Goal: Check status: Check status

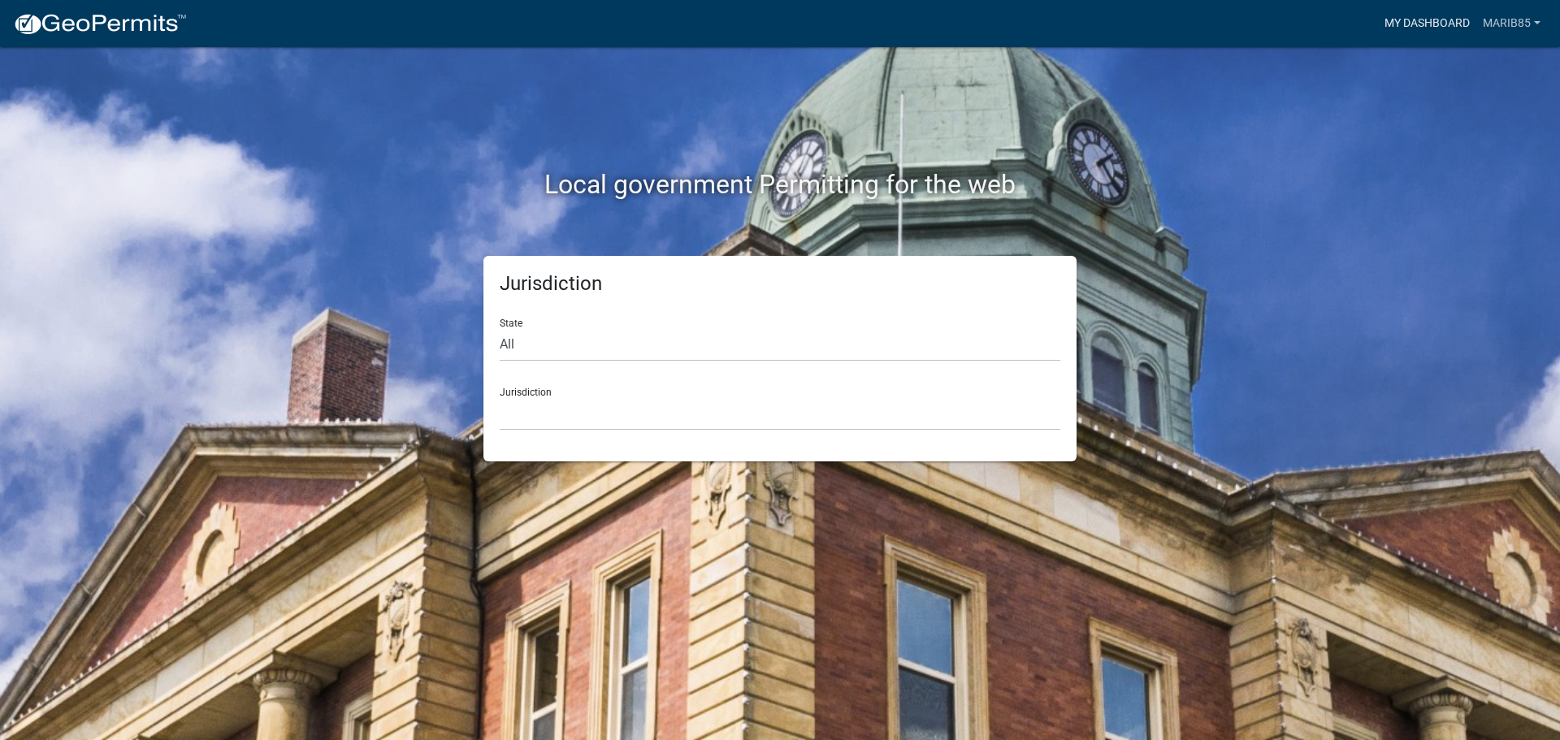
click at [1423, 24] on link "My Dashboard" at bounding box center [1427, 23] width 98 height 31
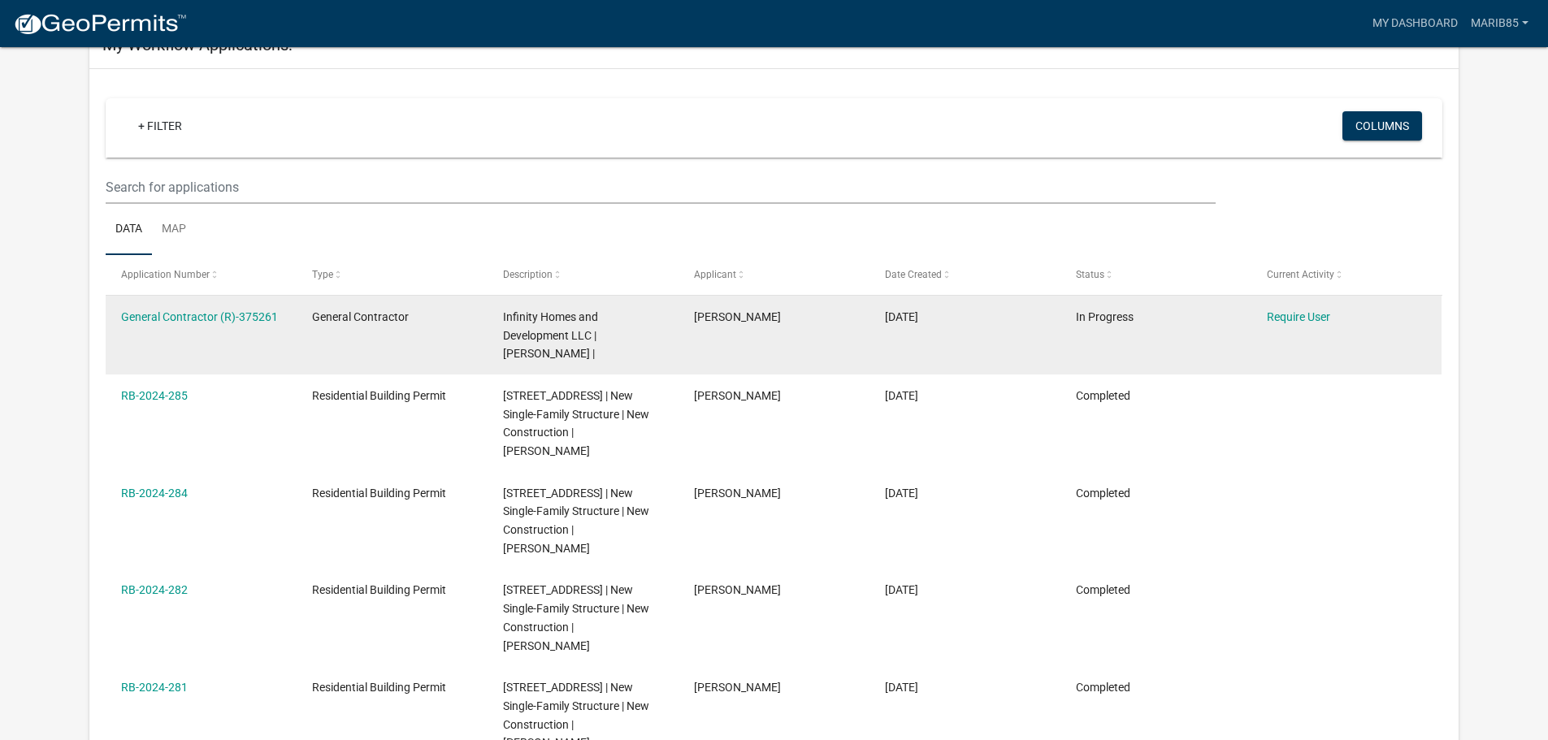
scroll to position [271, 0]
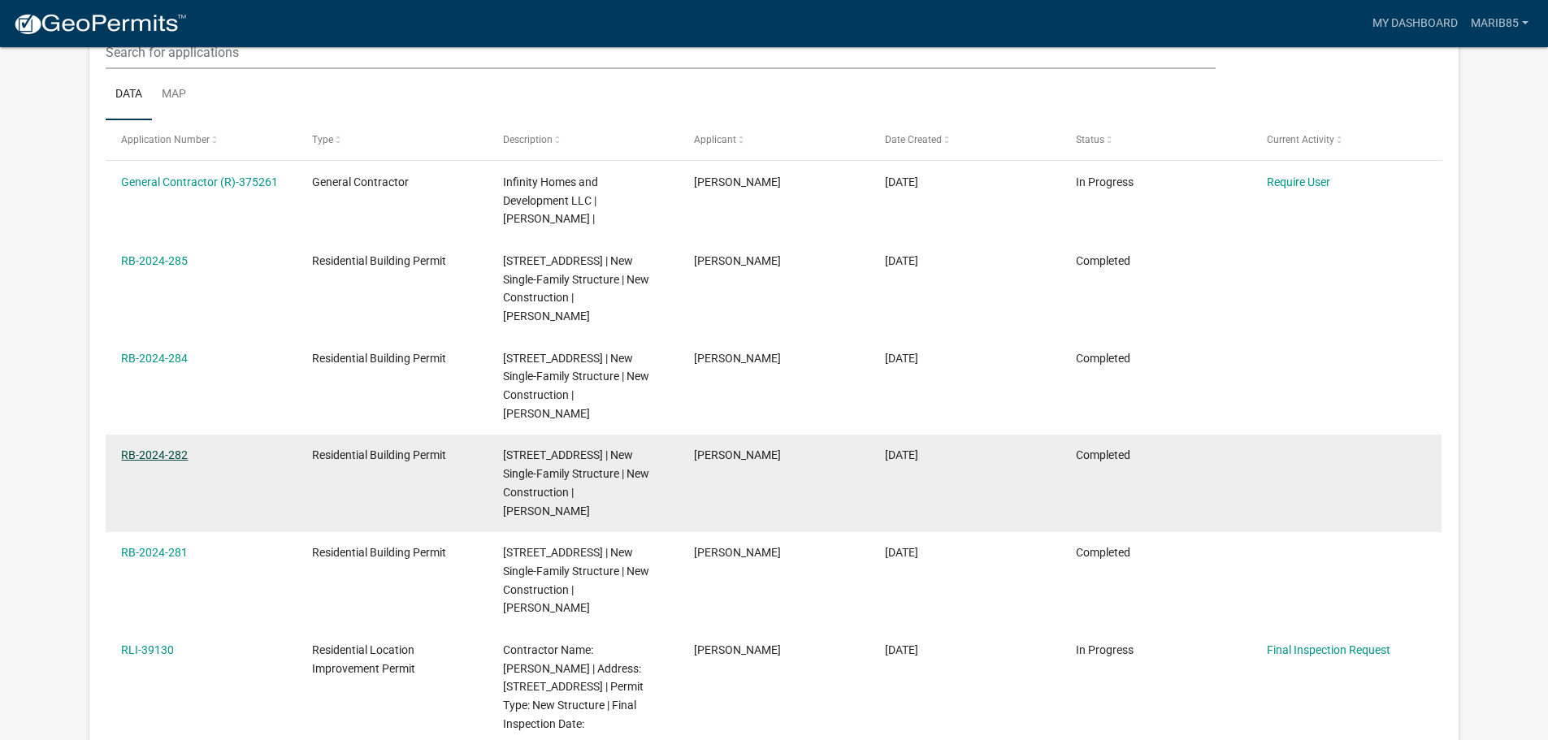
click at [156, 462] on link "RB-2024-282" at bounding box center [154, 455] width 67 height 13
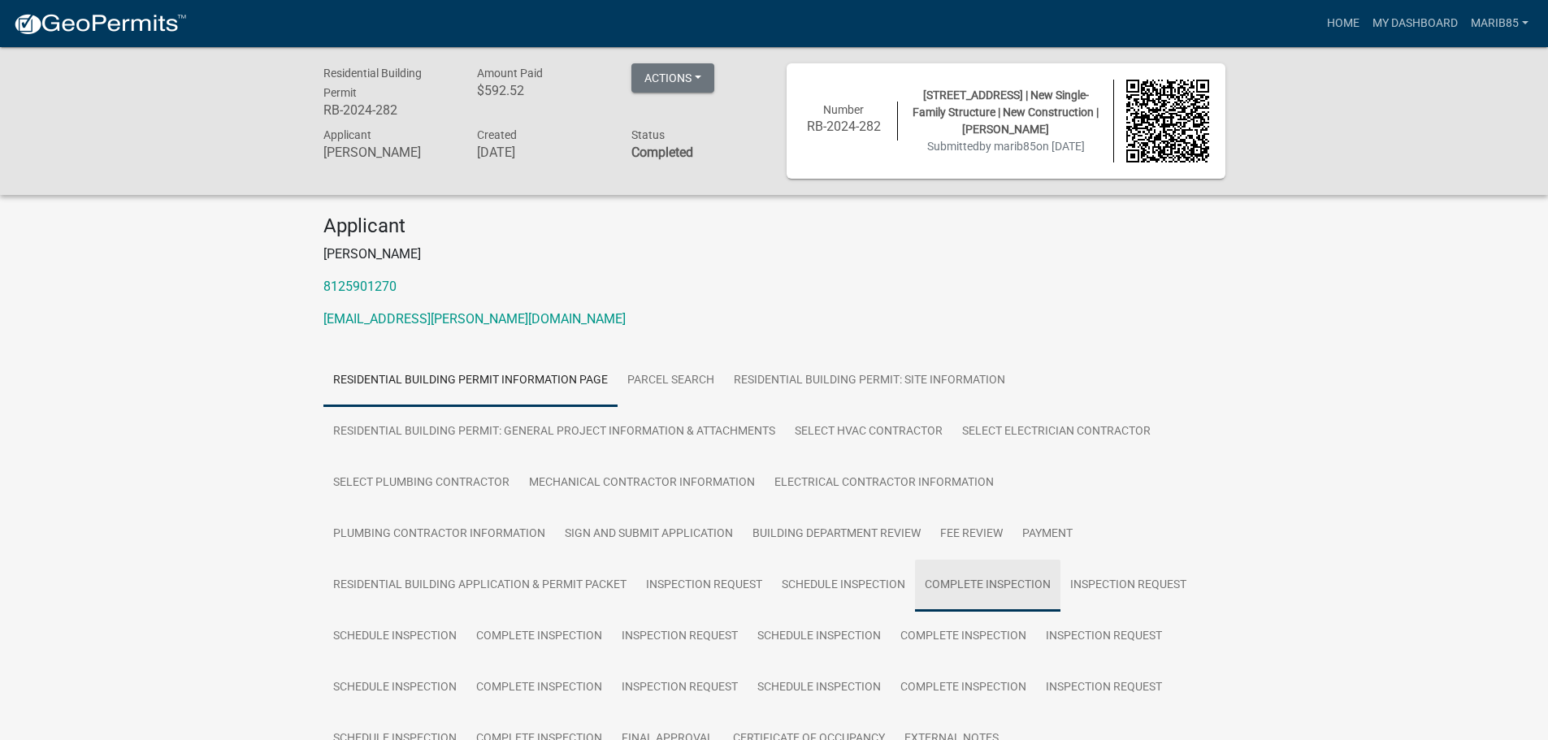
click at [957, 584] on link "Complete Inspection" at bounding box center [987, 586] width 145 height 52
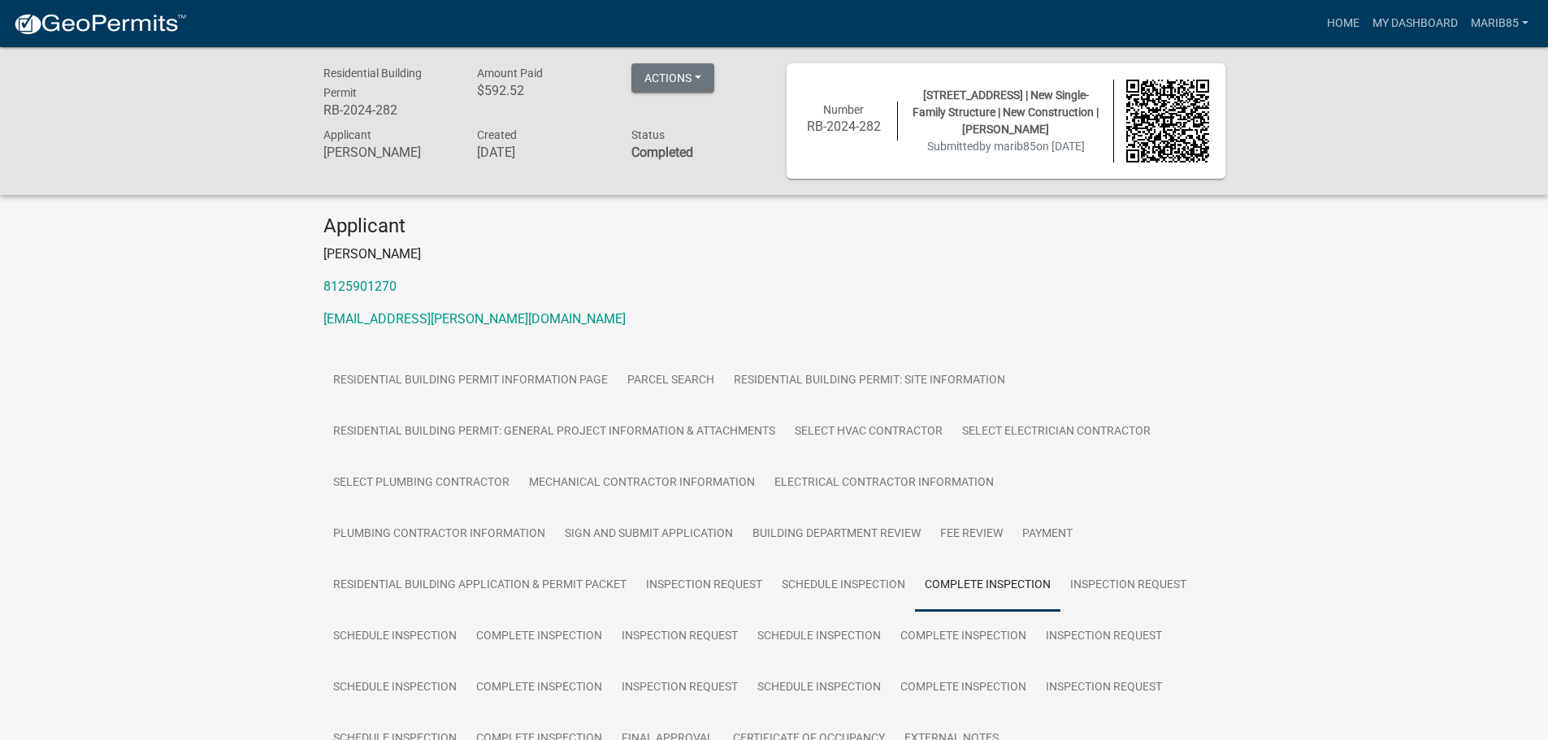
click at [960, 586] on link "Complete Inspection" at bounding box center [987, 586] width 145 height 52
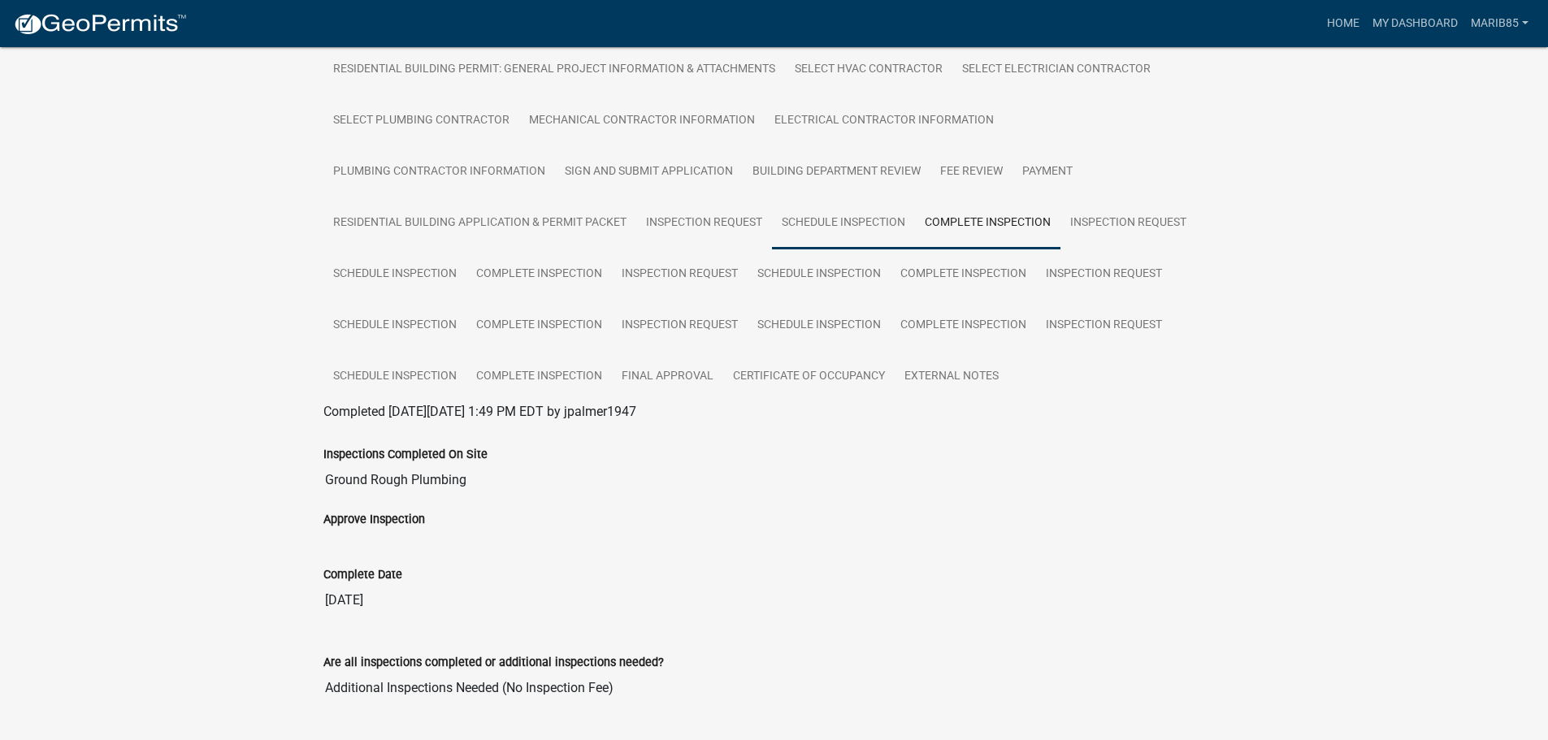
scroll to position [227, 0]
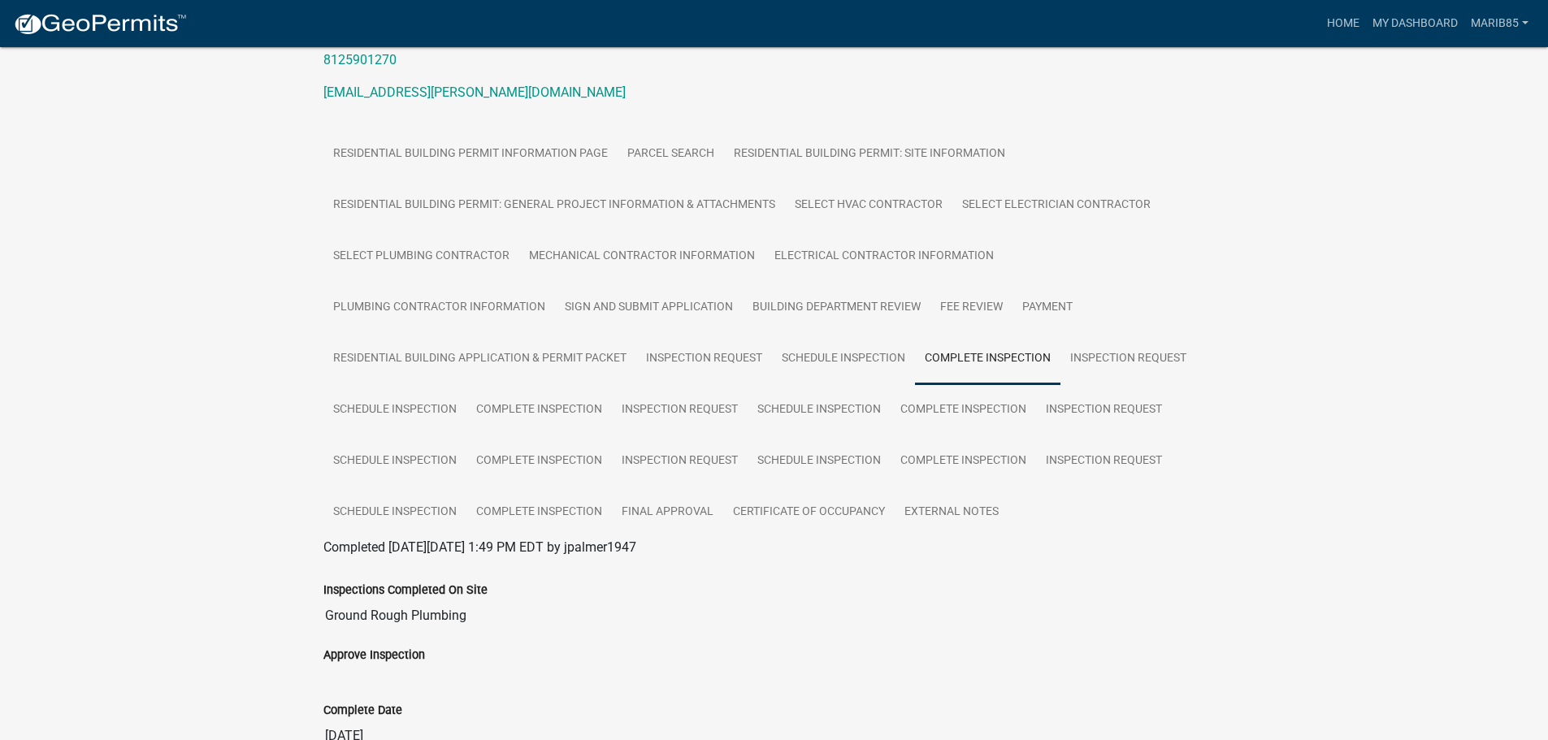
click at [286, 206] on div "Residential Building Permit RB-2024-282 Amount Paid $592.52 Actions View receip…" at bounding box center [774, 744] width 1548 height 1848
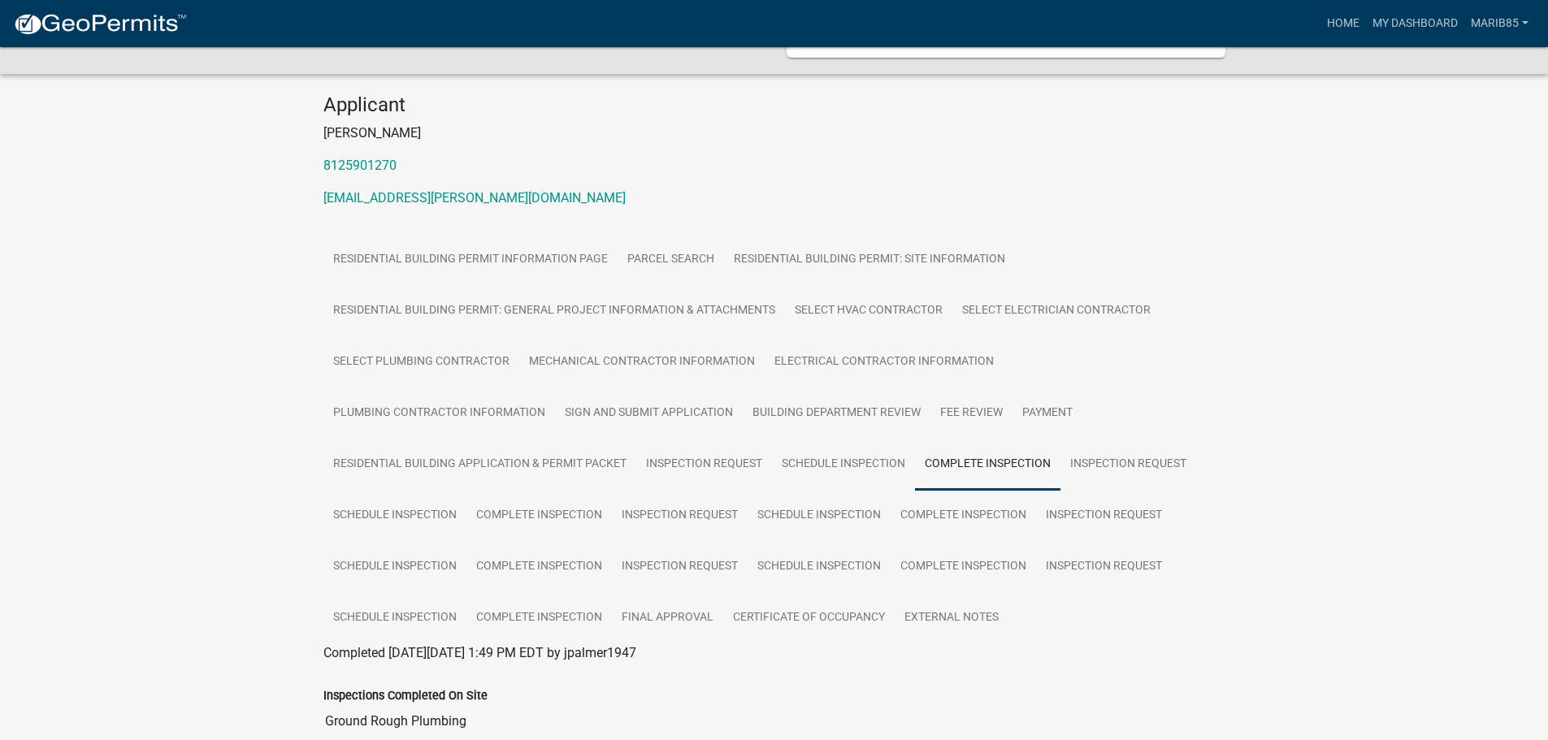
scroll to position [0, 0]
